Goal: Task Accomplishment & Management: Manage account settings

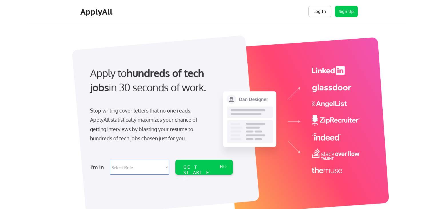
click at [319, 13] on button "Log In" at bounding box center [319, 11] width 23 height 11
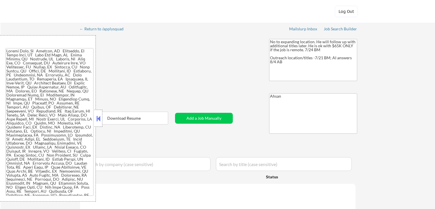
select select ""applied""
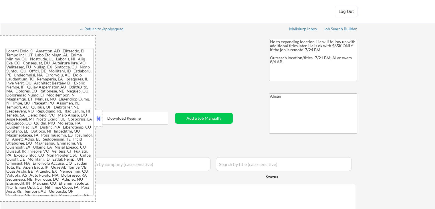
select select ""applied""
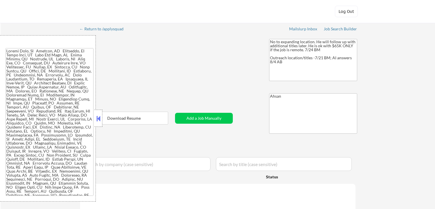
select select ""applied""
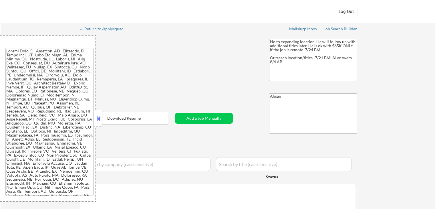
select select ""applied""
select select ""excluded__expired_""
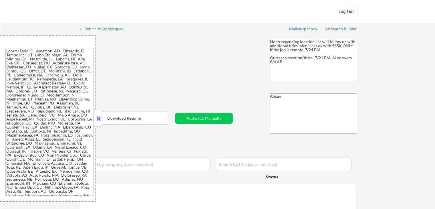
select select ""excluded__expired_""
select select ""excluded__location_""
select select ""excluded__expired_""
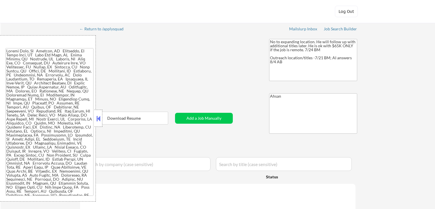
select select ""excluded__expired_""
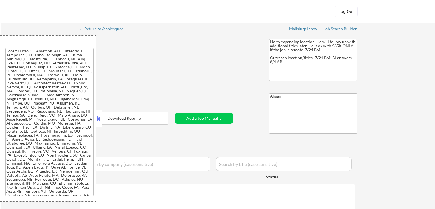
select select ""excluded__expired_""
select select ""excluded__other_""
select select ""excluded__expired_""
select select ""excluded__location_""
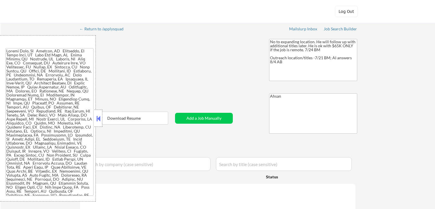
select select ""excluded__expired_""
select select ""pending""
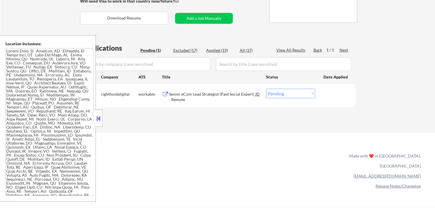
scroll to position [114, 0]
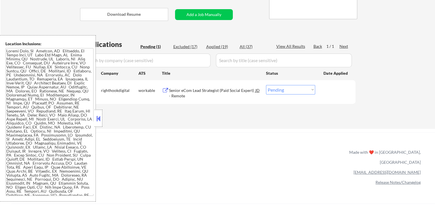
click at [199, 88] on div "Senior eCom Lead Strategist (Paid Social Expert) - Remote" at bounding box center [212, 93] width 86 height 11
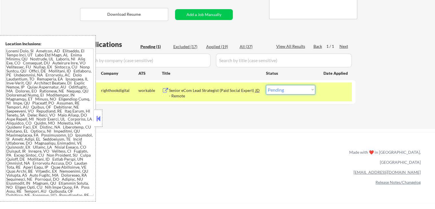
click at [307, 90] on select "Choose an option... Pending Applied Excluded (Questions) Excluded (Expired) Exc…" at bounding box center [290, 89] width 49 height 9
select select ""excluded""
click at [266, 85] on select "Choose an option... Pending Applied Excluded (Questions) Excluded (Expired) Exc…" at bounding box center [290, 89] width 49 height 9
